Goal: Task Accomplishment & Management: Complete application form

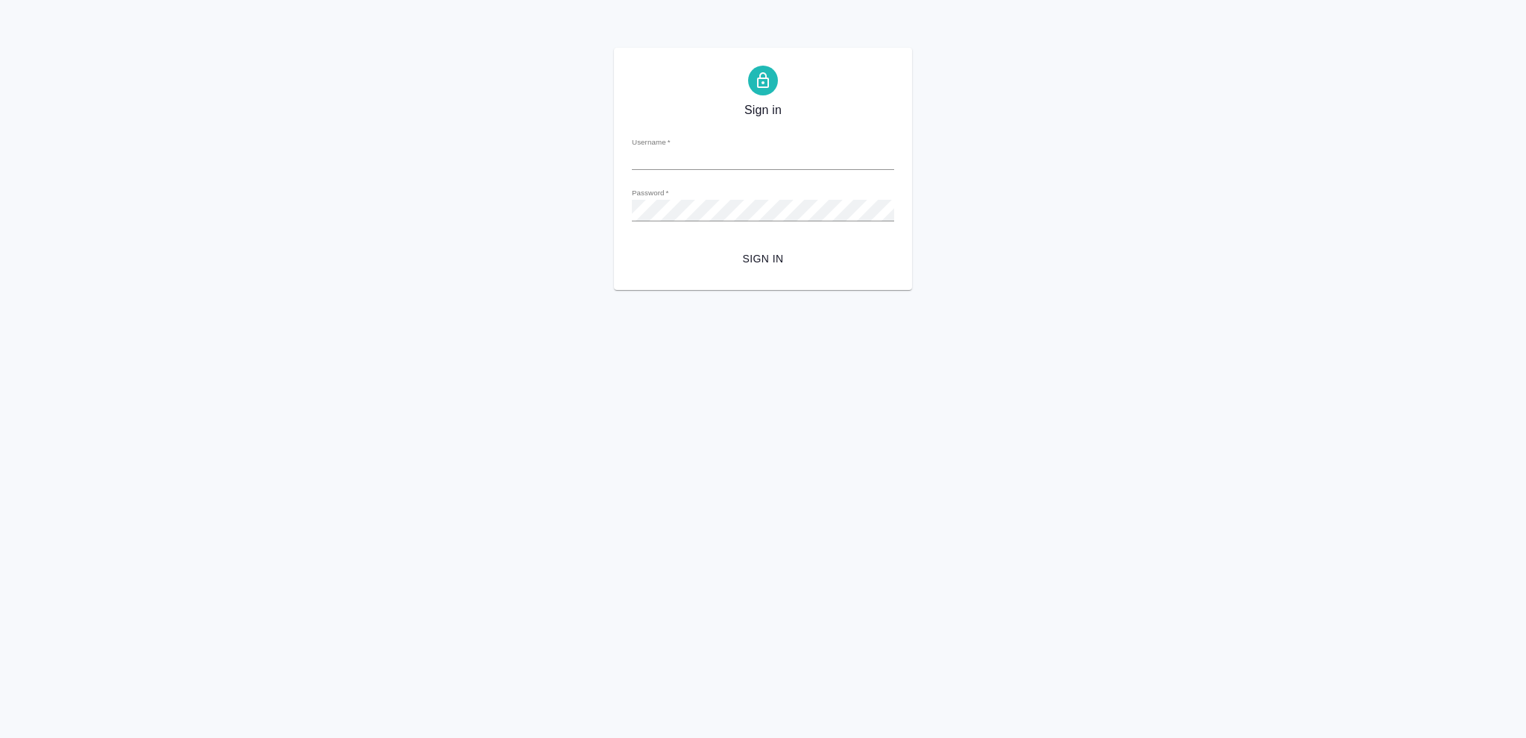
type input "[EMAIL_ADDRESS][DOMAIN_NAME]"
click at [756, 256] on span "Sign in" at bounding box center [763, 259] width 238 height 19
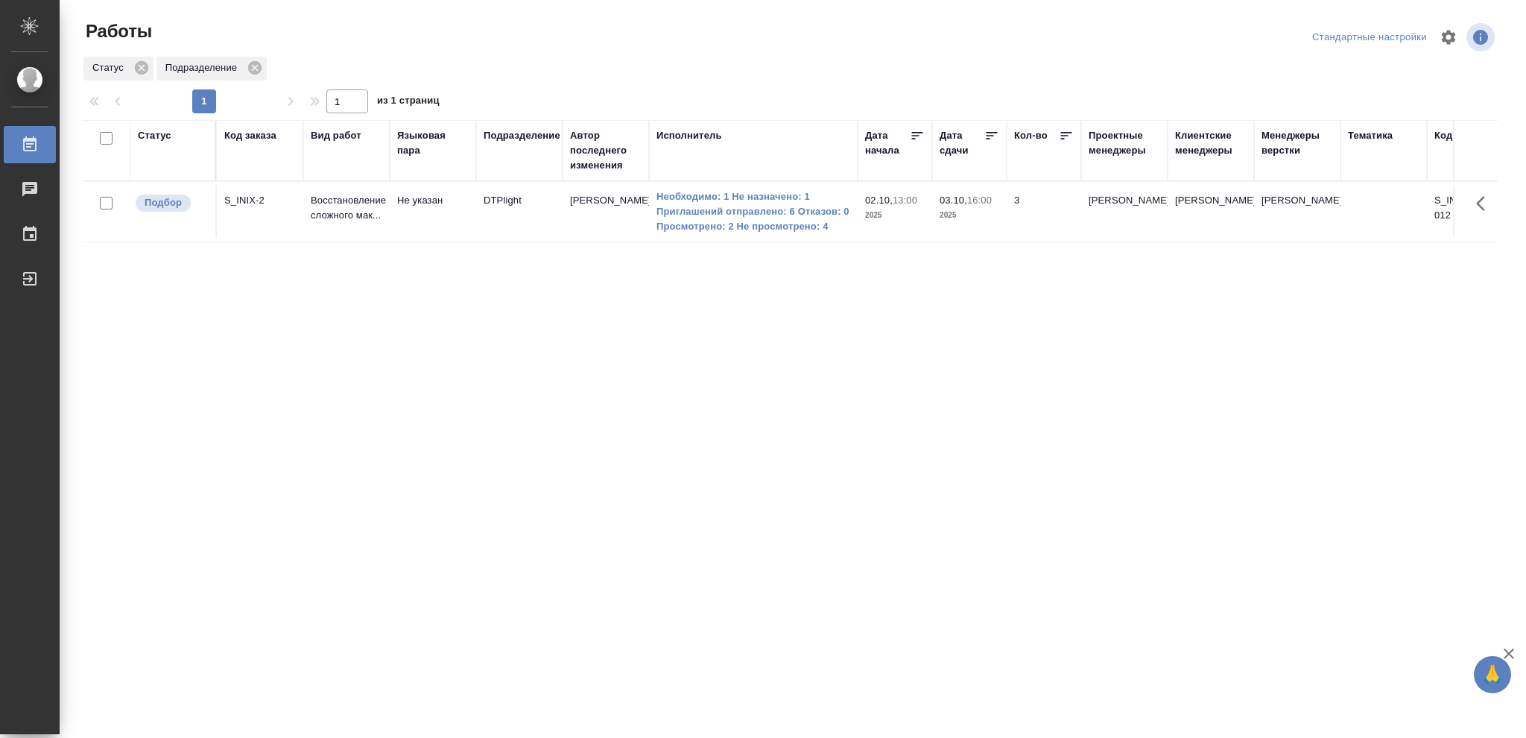
click at [161, 137] on div "Статус" at bounding box center [155, 135] width 34 height 15
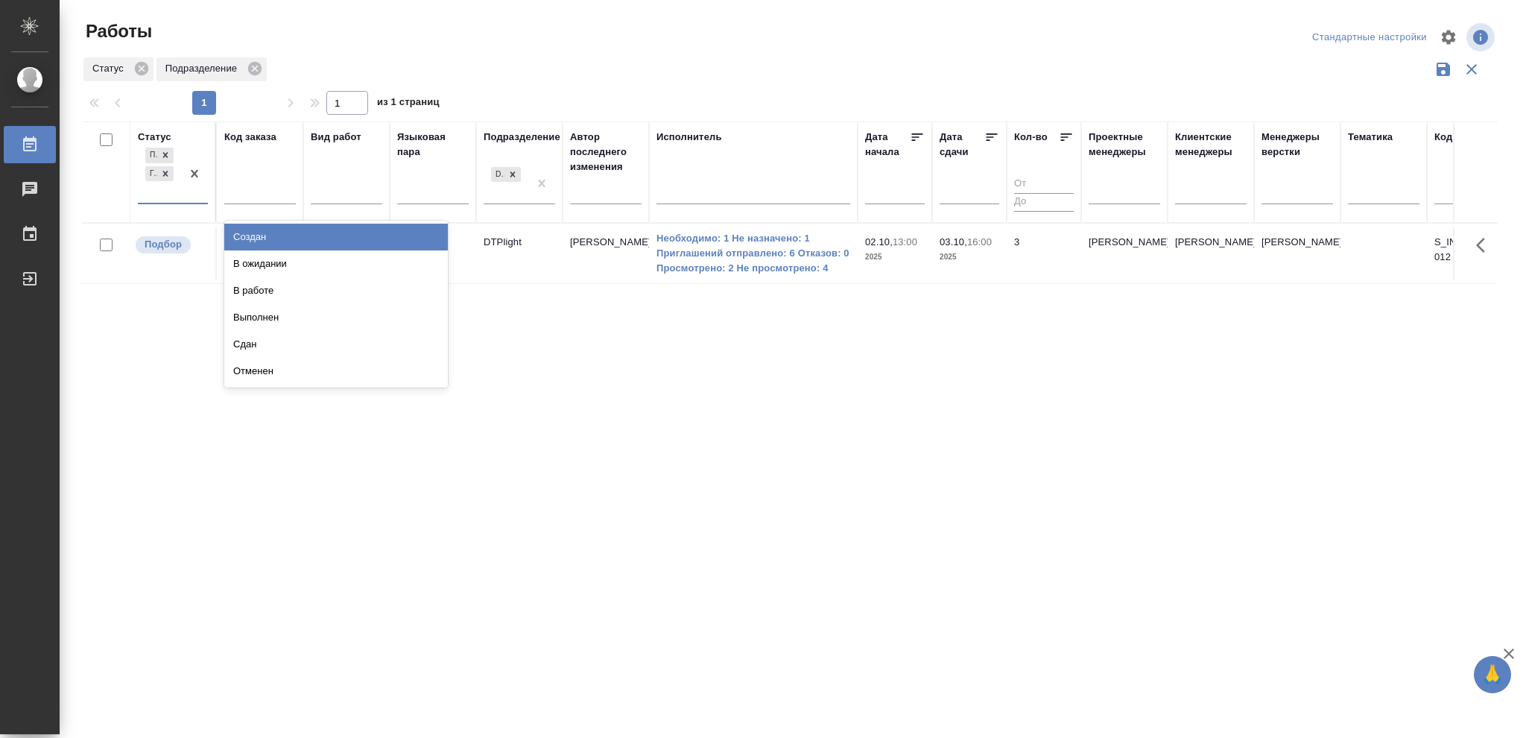
click at [184, 200] on div at bounding box center [194, 174] width 27 height 58
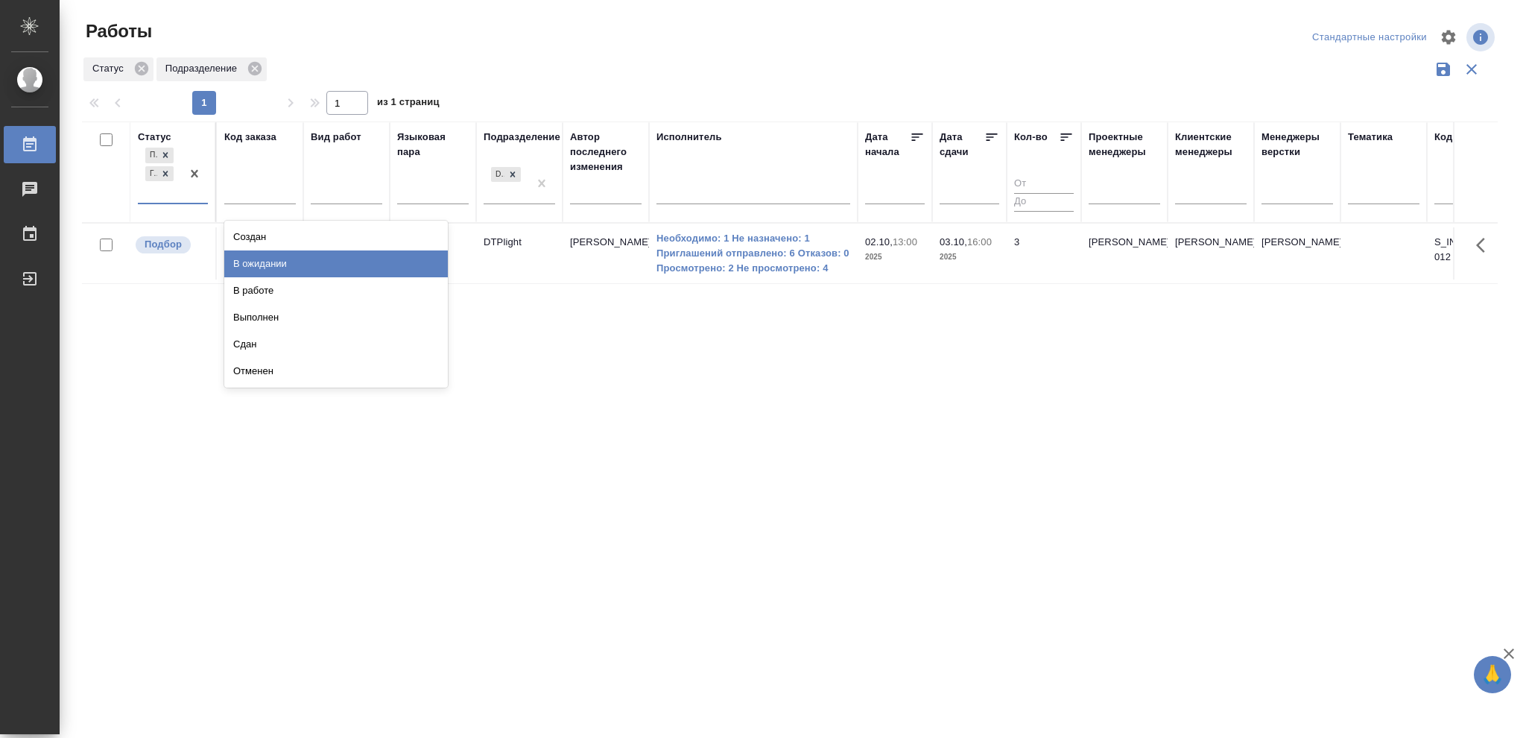
drag, startPoint x: 253, startPoint y: 255, endPoint x: 271, endPoint y: 254, distance: 18.6
click at [253, 256] on div "В ожидании" at bounding box center [336, 263] width 224 height 27
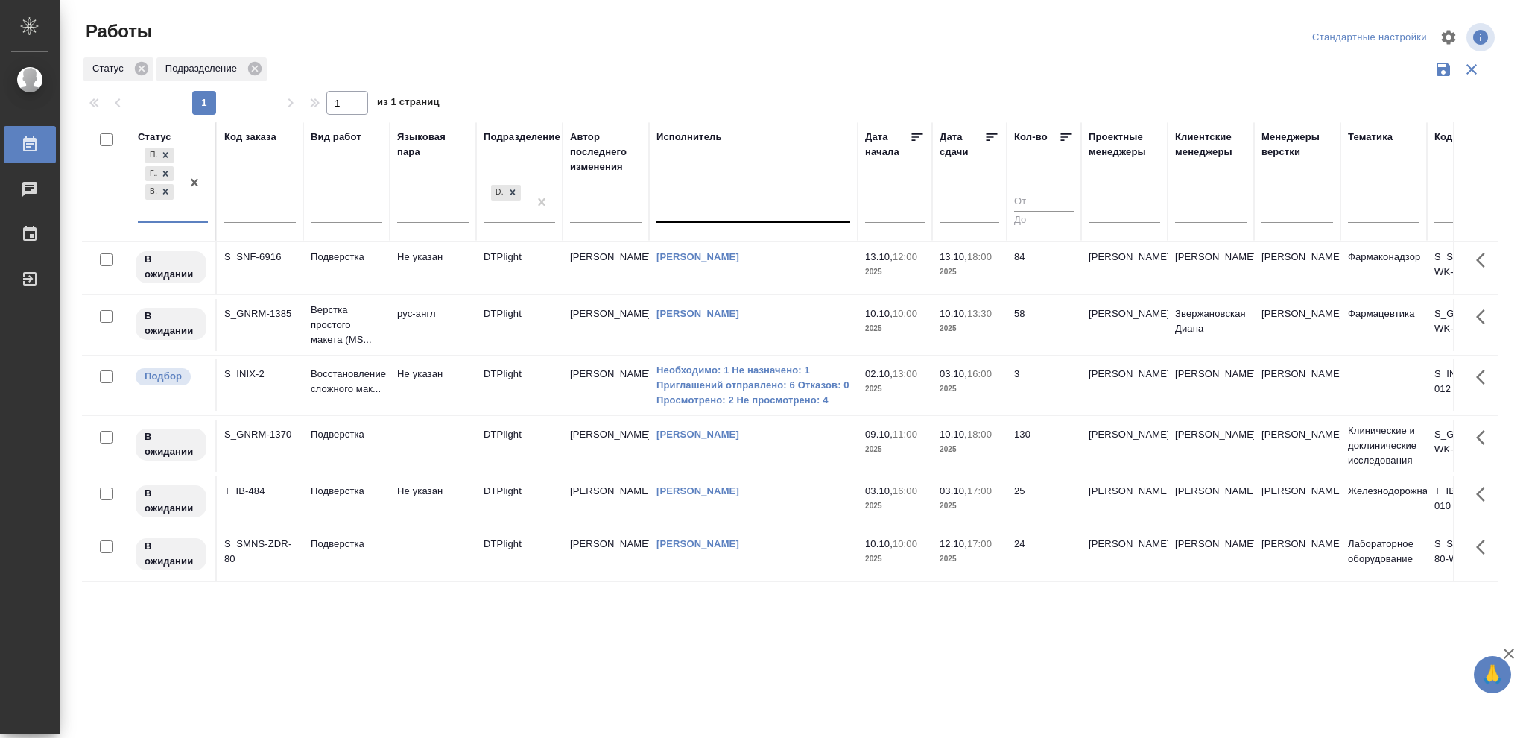
click at [740, 209] on div at bounding box center [753, 208] width 194 height 22
click at [718, 248] on div "Свои работы" at bounding box center [768, 254] width 224 height 27
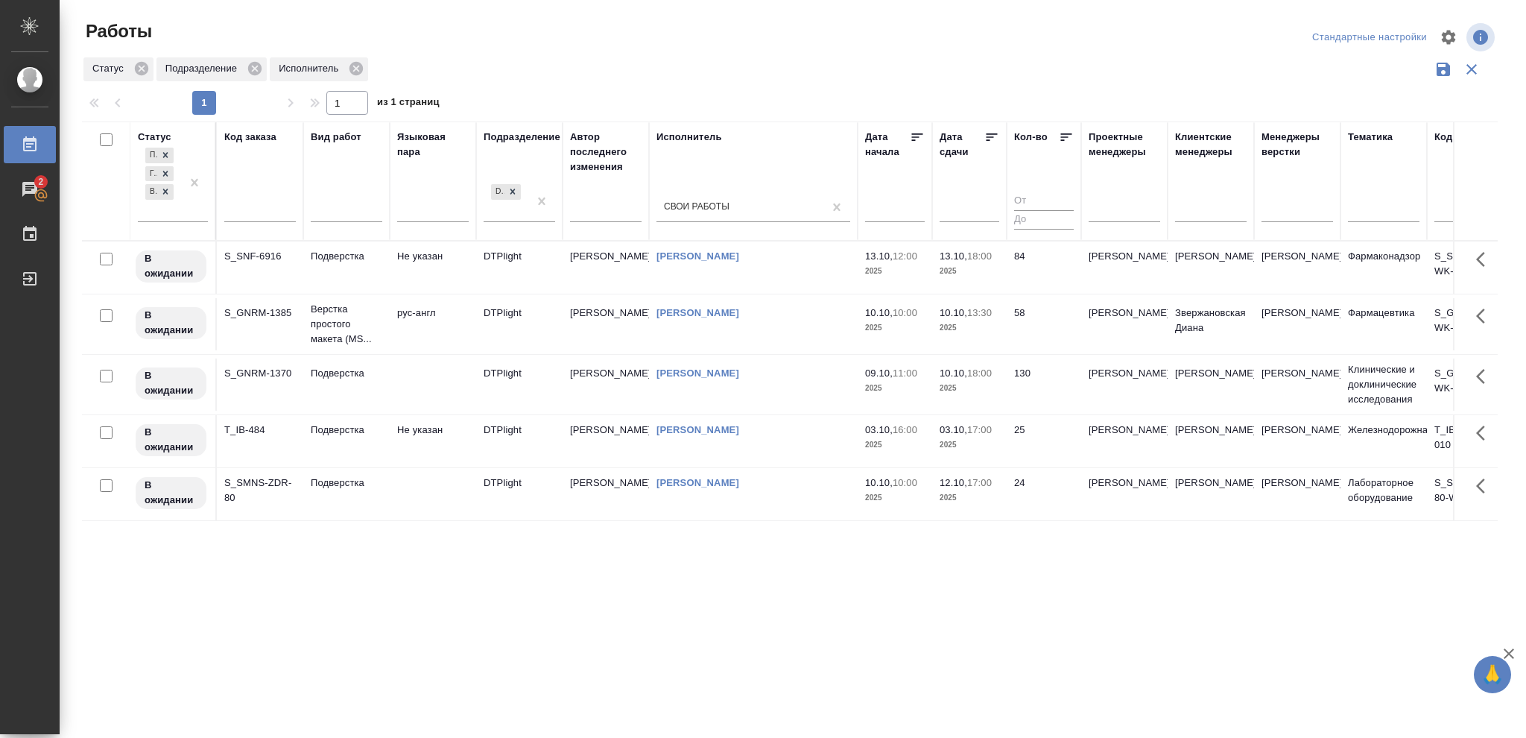
click at [988, 133] on icon at bounding box center [991, 137] width 15 height 15
click at [1007, 277] on td "25" at bounding box center [1044, 267] width 75 height 52
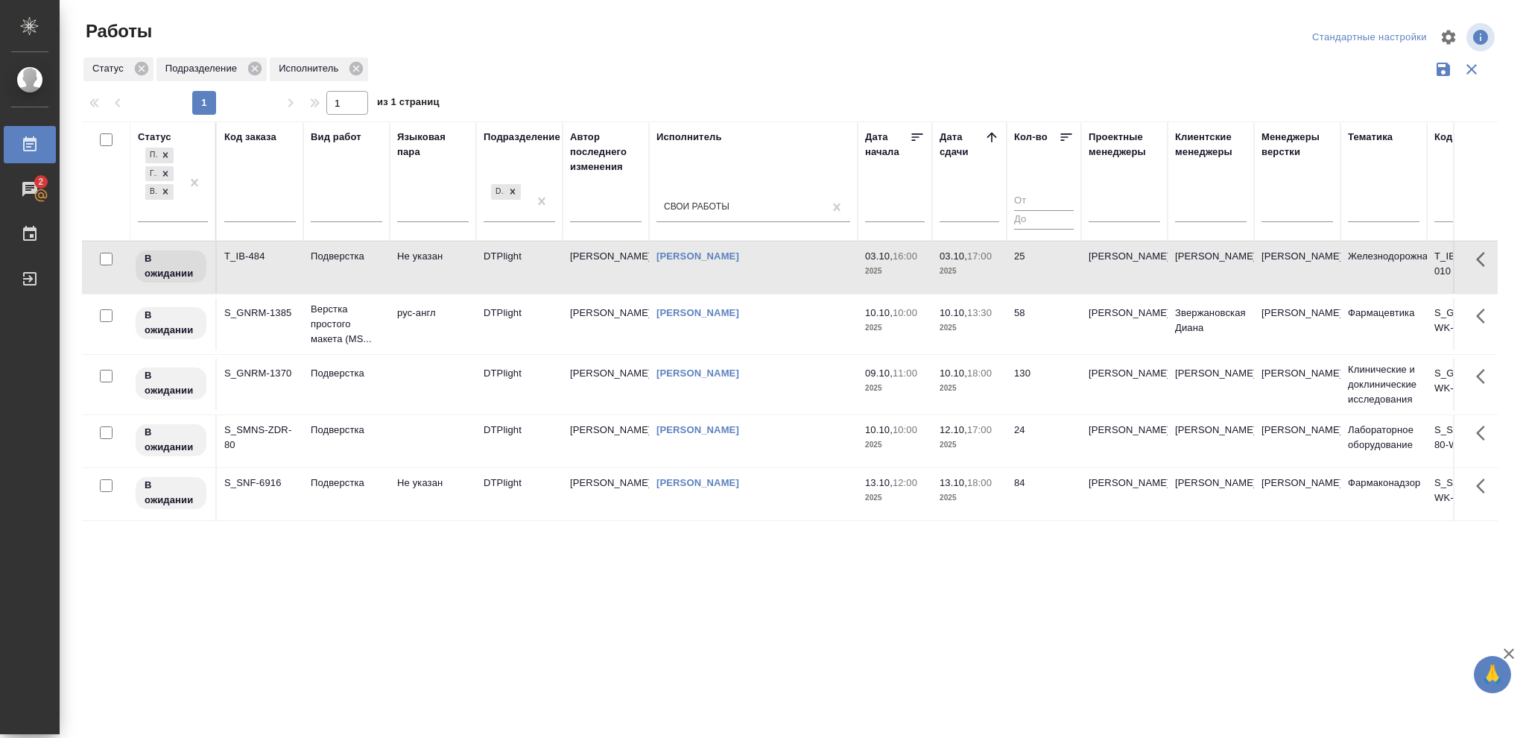
click at [1007, 277] on td "25" at bounding box center [1044, 267] width 75 height 52
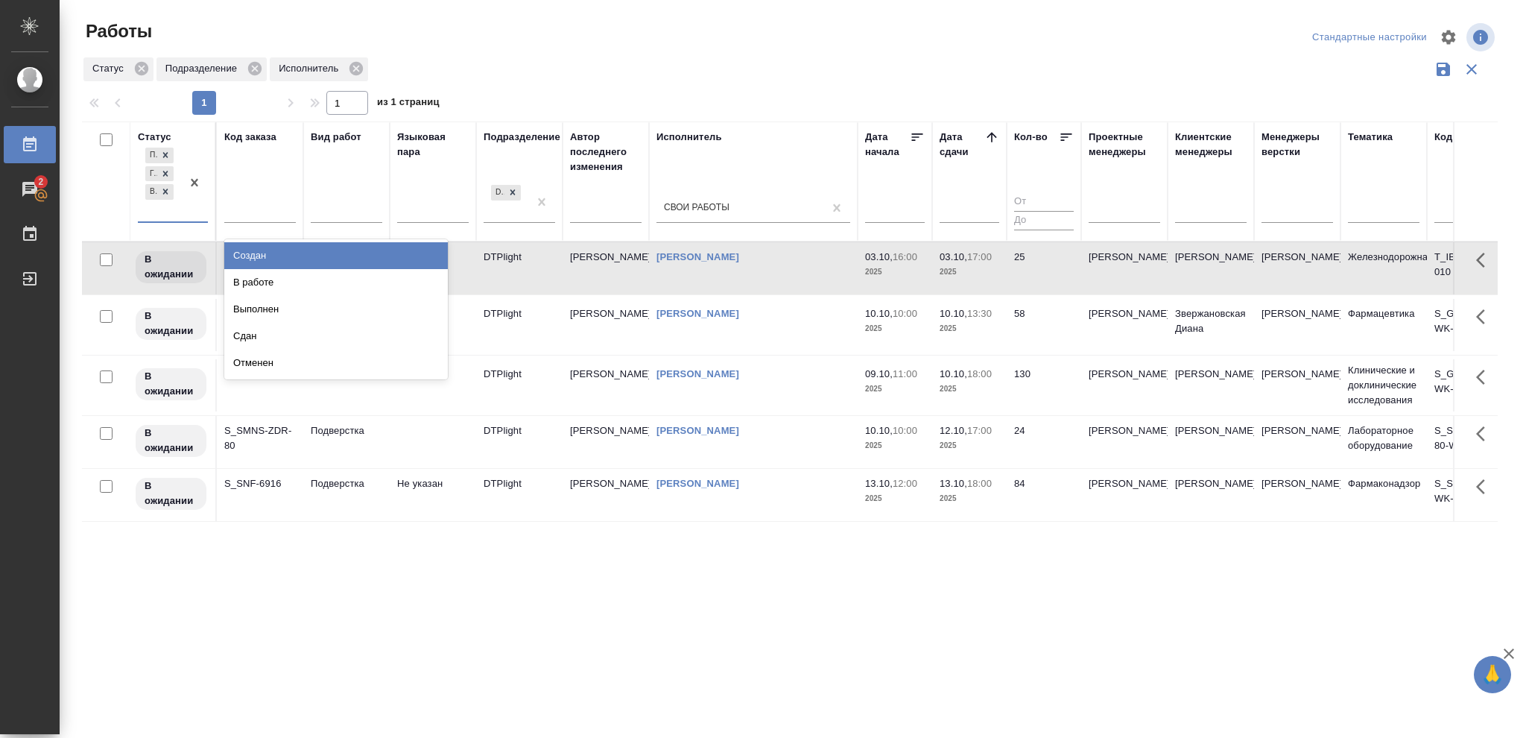
drag, startPoint x: 181, startPoint y: 212, endPoint x: 204, endPoint y: 234, distance: 32.1
click at [181, 212] on div "Подбор Готов к работе В ожидании" at bounding box center [159, 183] width 43 height 77
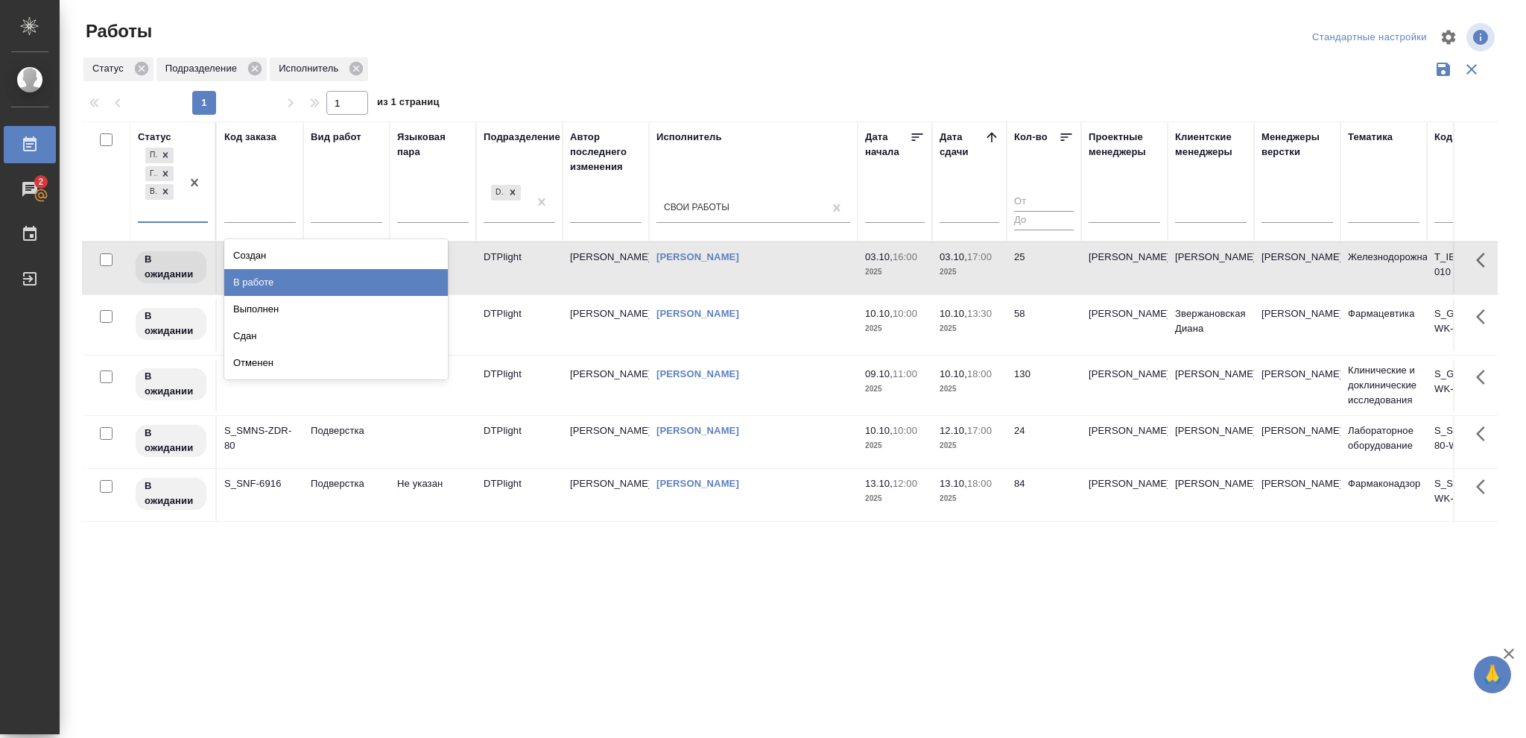
click at [259, 282] on div "В работе" at bounding box center [336, 282] width 224 height 27
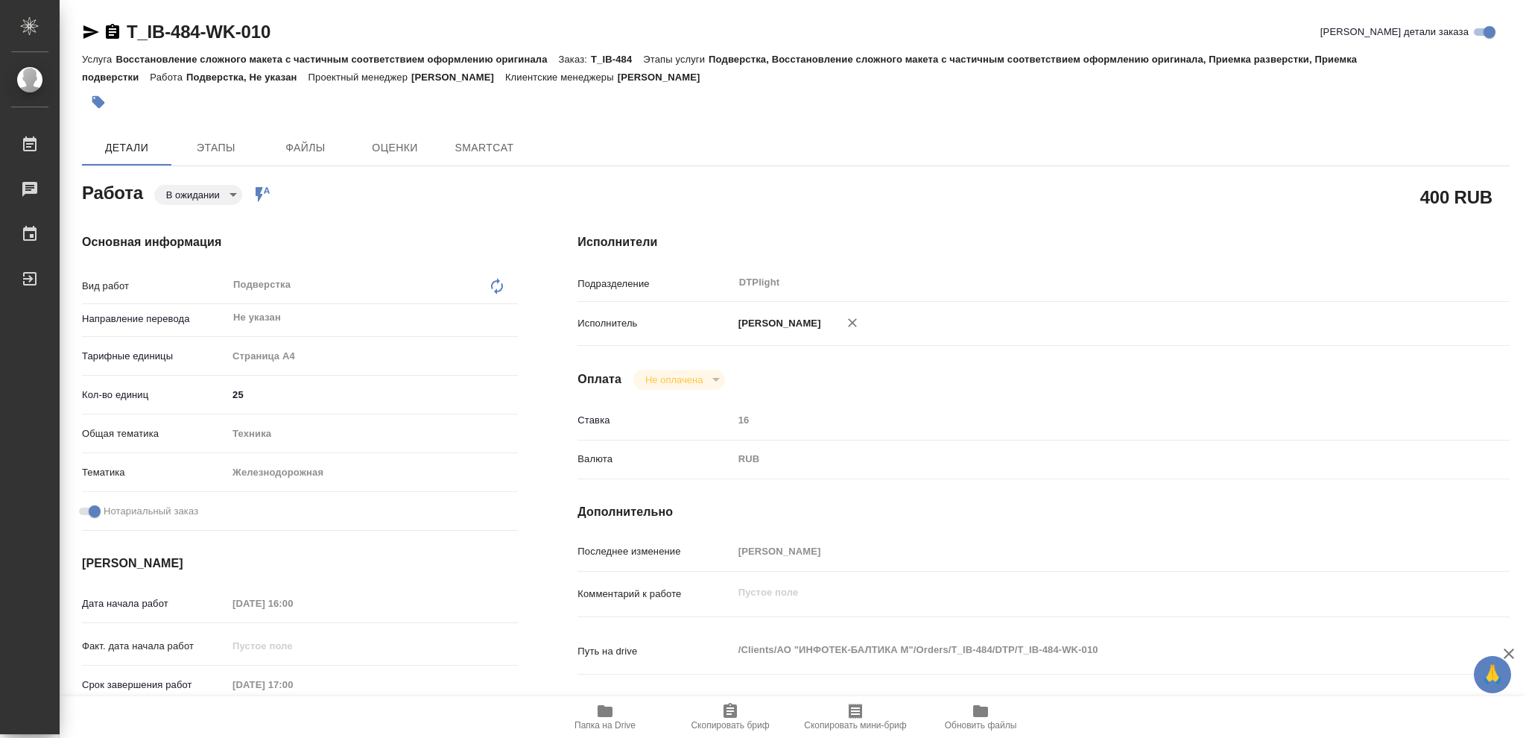
type textarea "x"
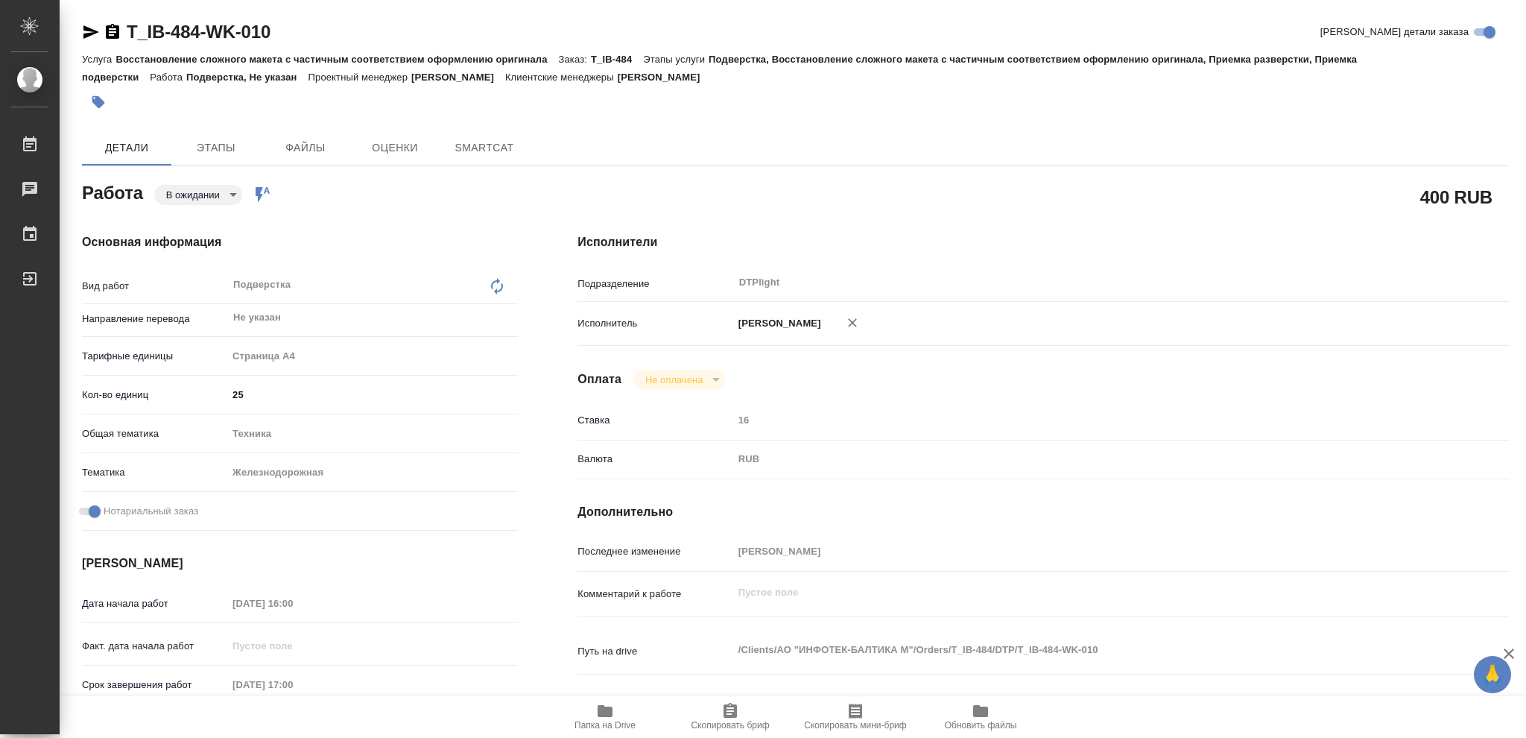
type textarea "x"
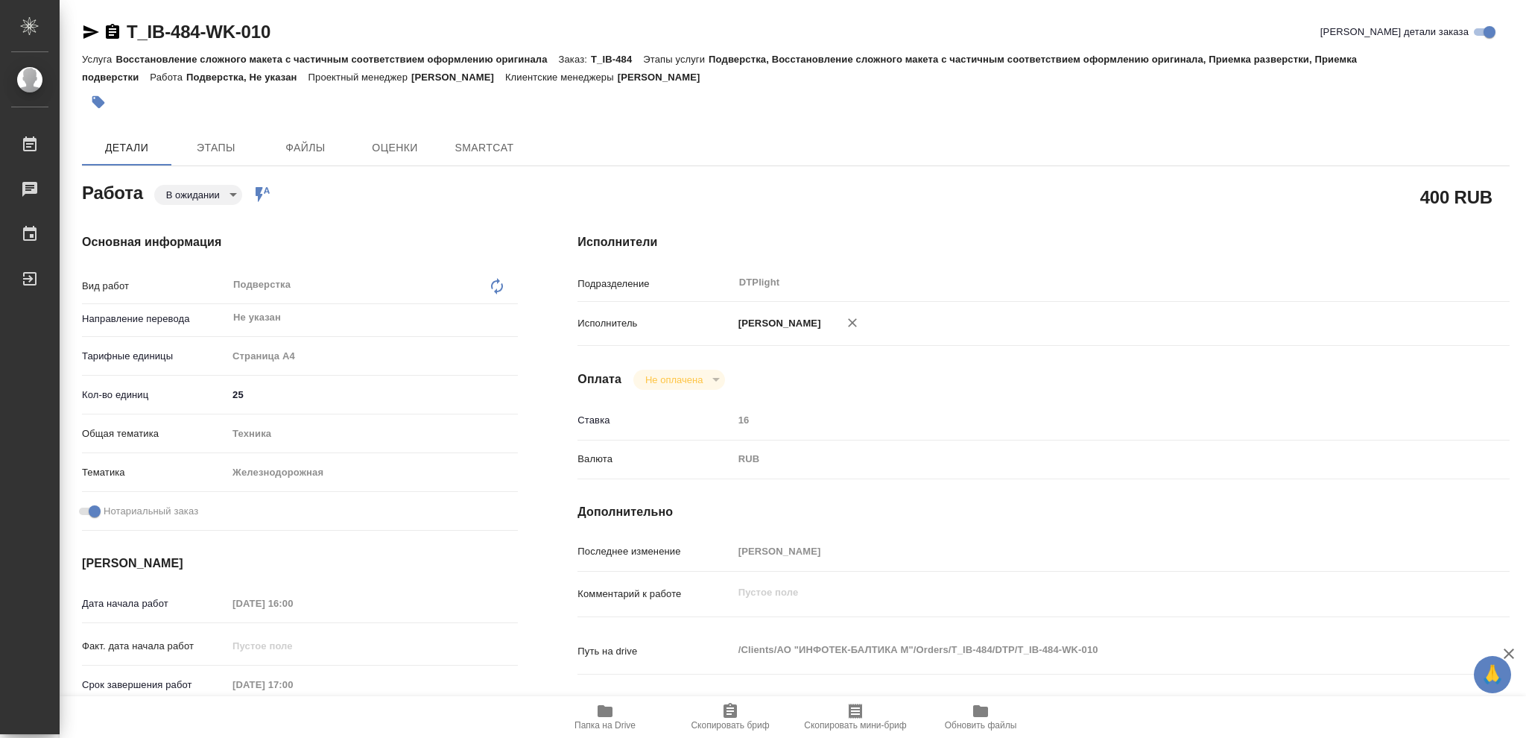
type textarea "x"
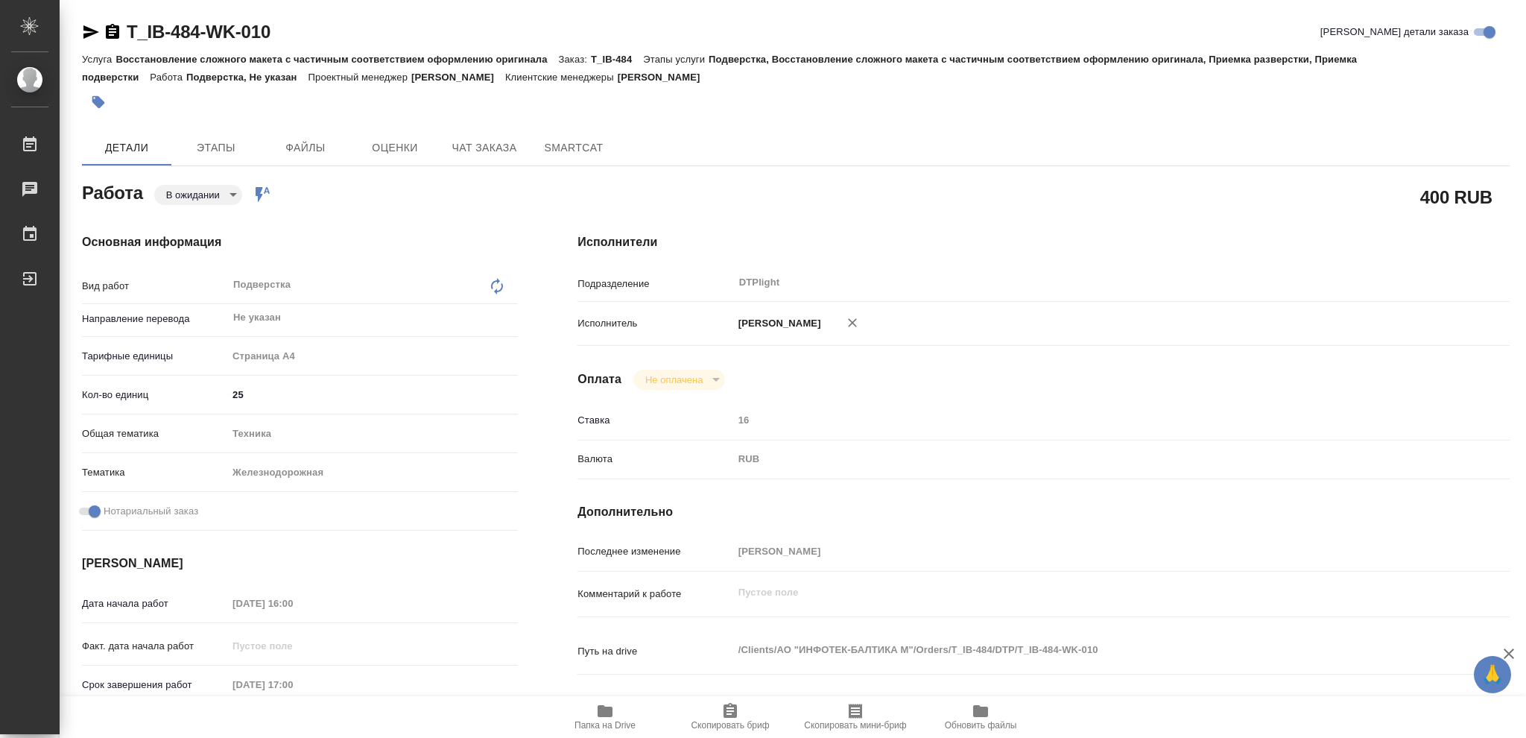
click at [592, 715] on span "Папка на Drive" at bounding box center [604, 716] width 107 height 28
type textarea "x"
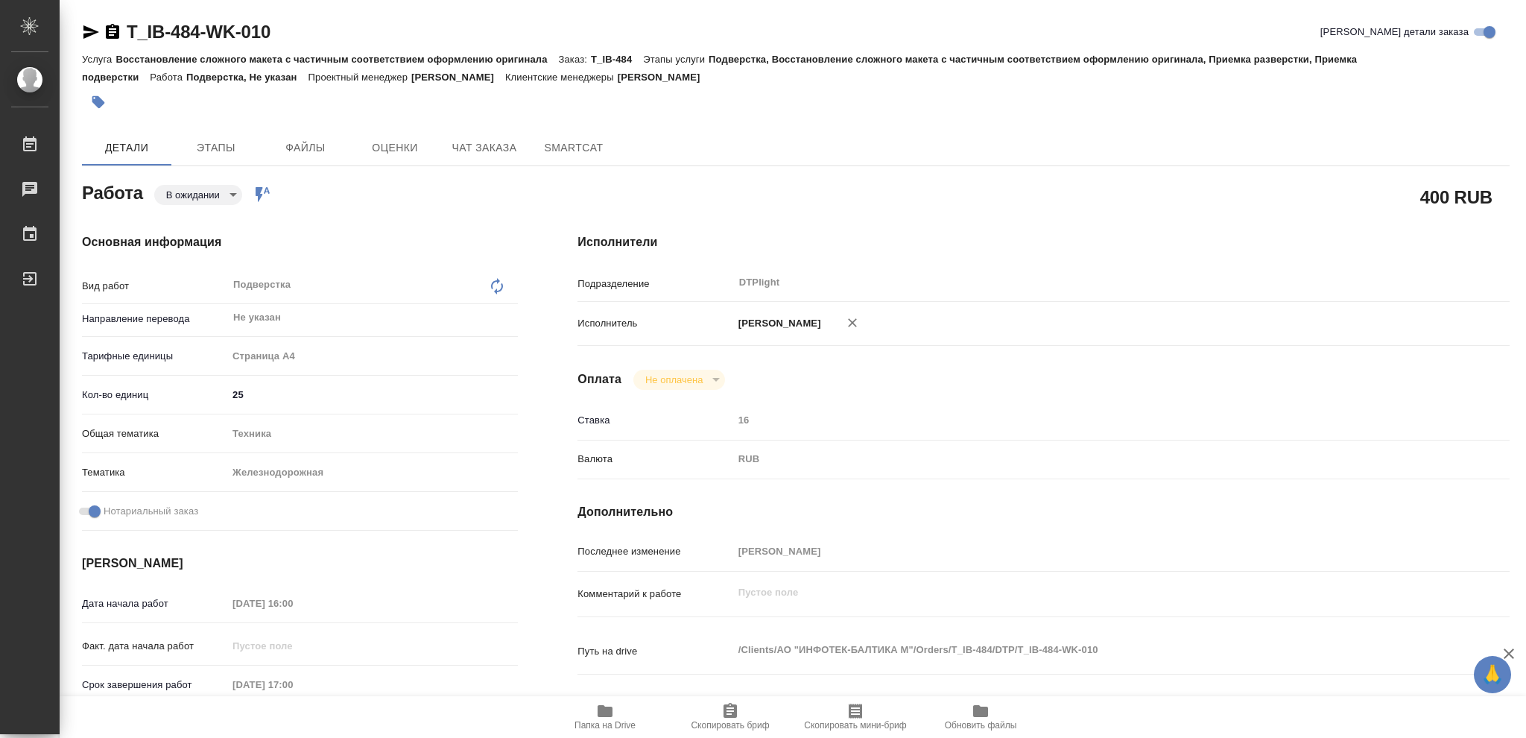
type textarea "x"
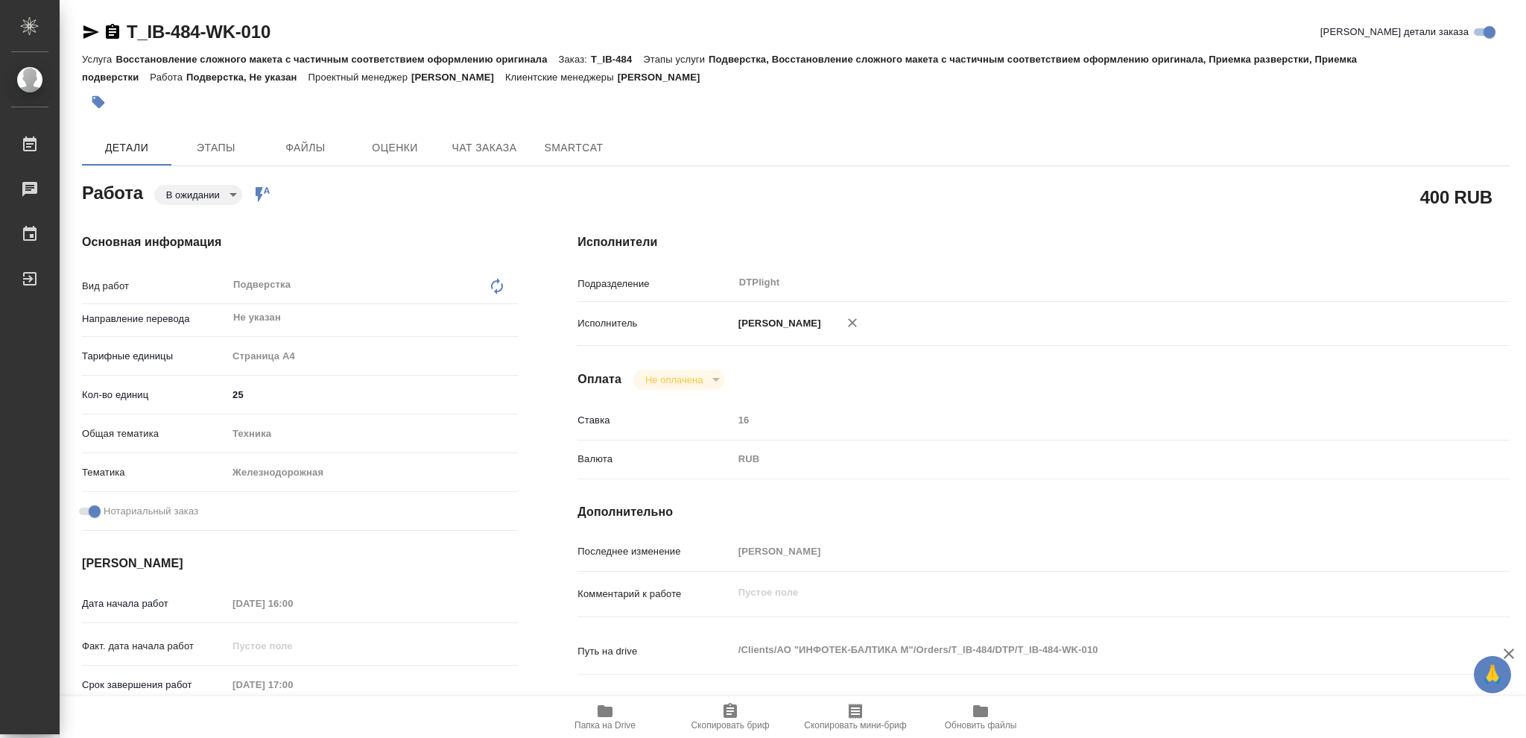
type textarea "x"
